Goal: Task Accomplishment & Management: Manage account settings

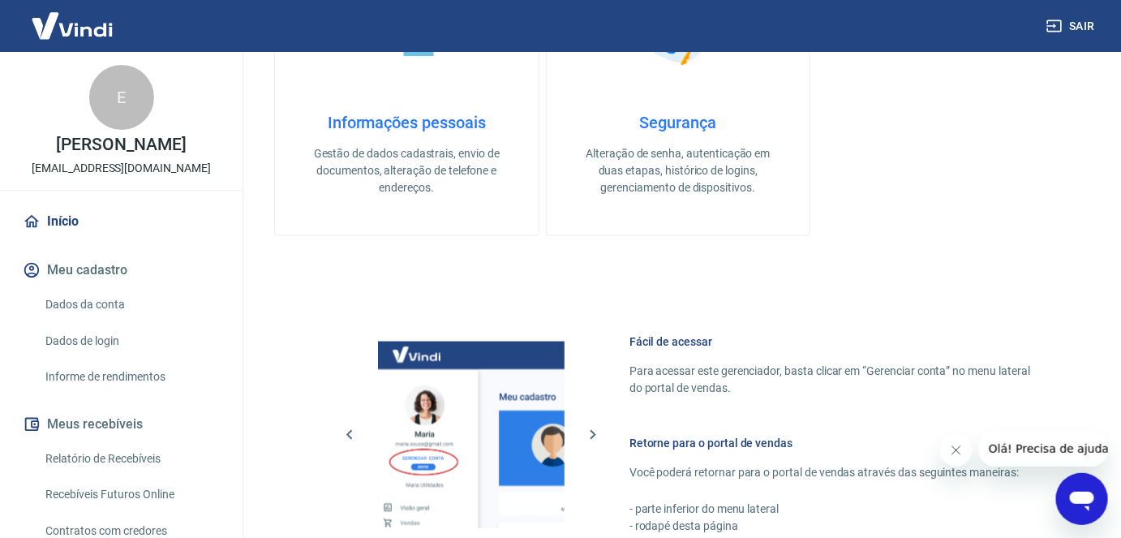
scroll to position [884, 0]
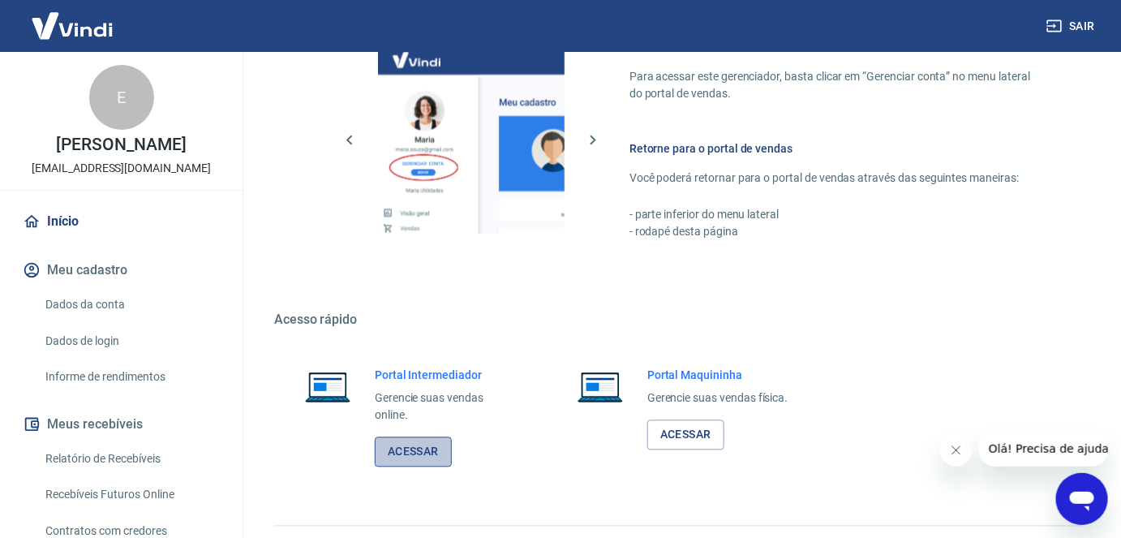
click at [440, 444] on link "Acessar" at bounding box center [413, 452] width 77 height 30
